Goal: Obtain resource: Obtain resource

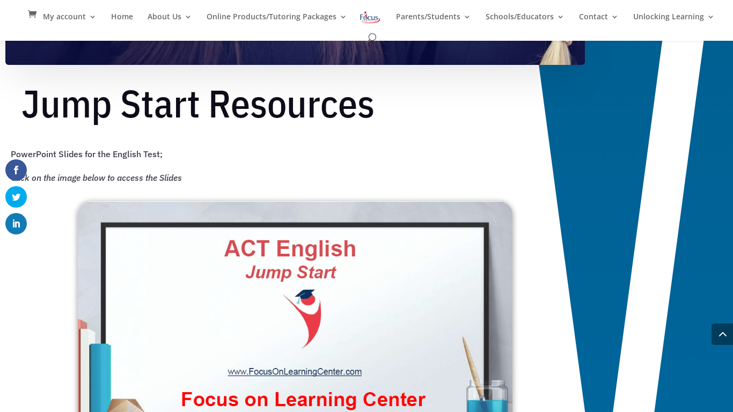
scroll to position [685, 0]
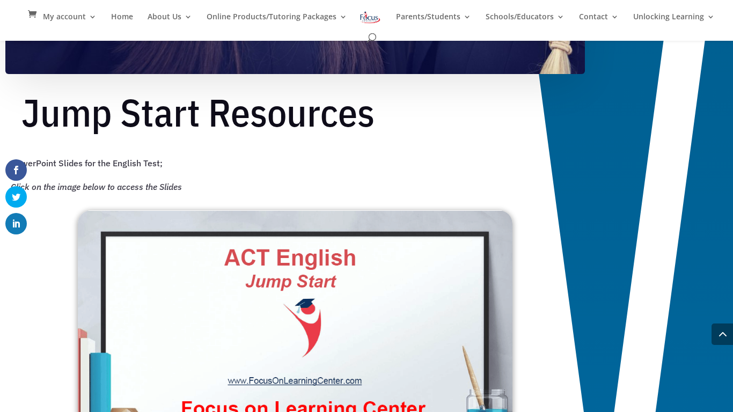
click at [226, 273] on img at bounding box center [295, 329] width 435 height 239
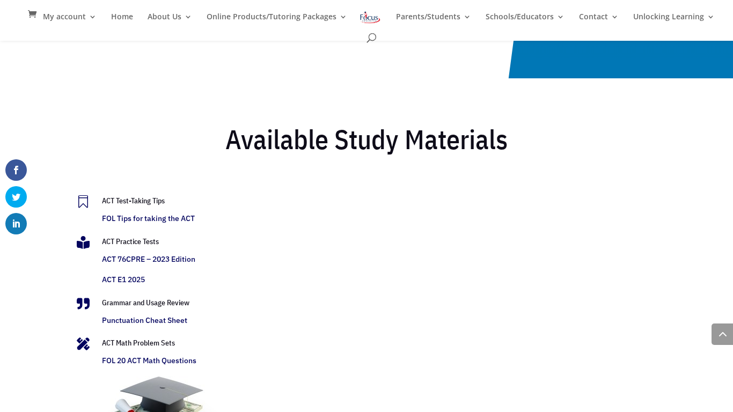
scroll to position [2125, 0]
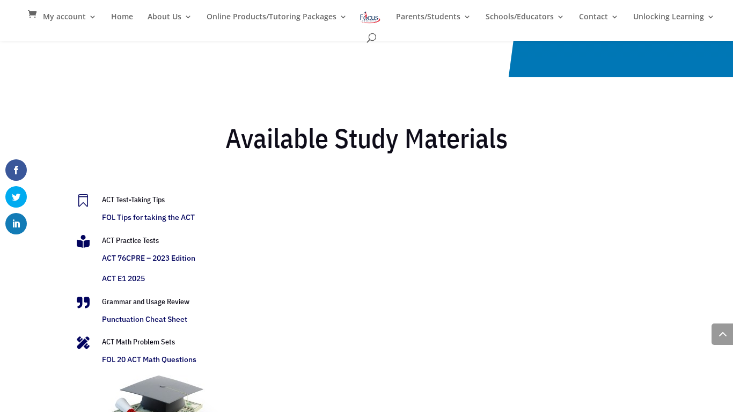
click at [135, 281] on link "ACT E1 2025" at bounding box center [123, 279] width 43 height 10
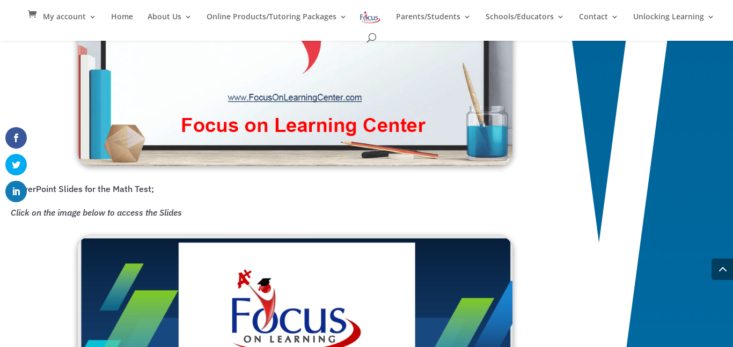
scroll to position [968, 0]
